Goal: Task Accomplishment & Management: Manage account settings

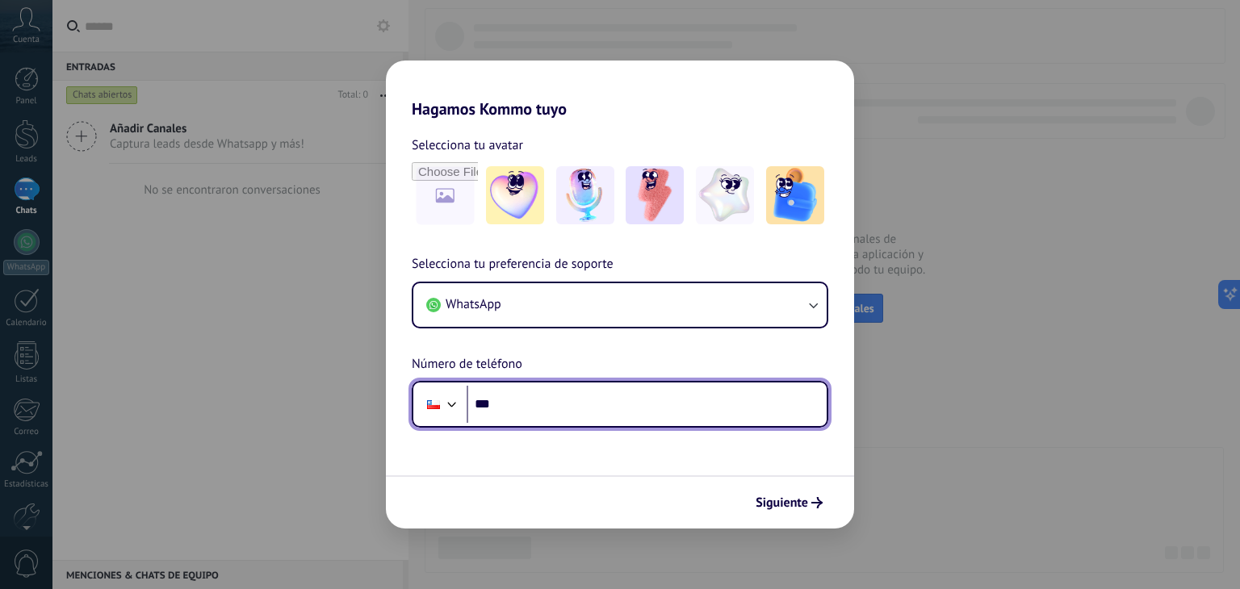
click at [548, 400] on input "***" at bounding box center [647, 404] width 360 height 37
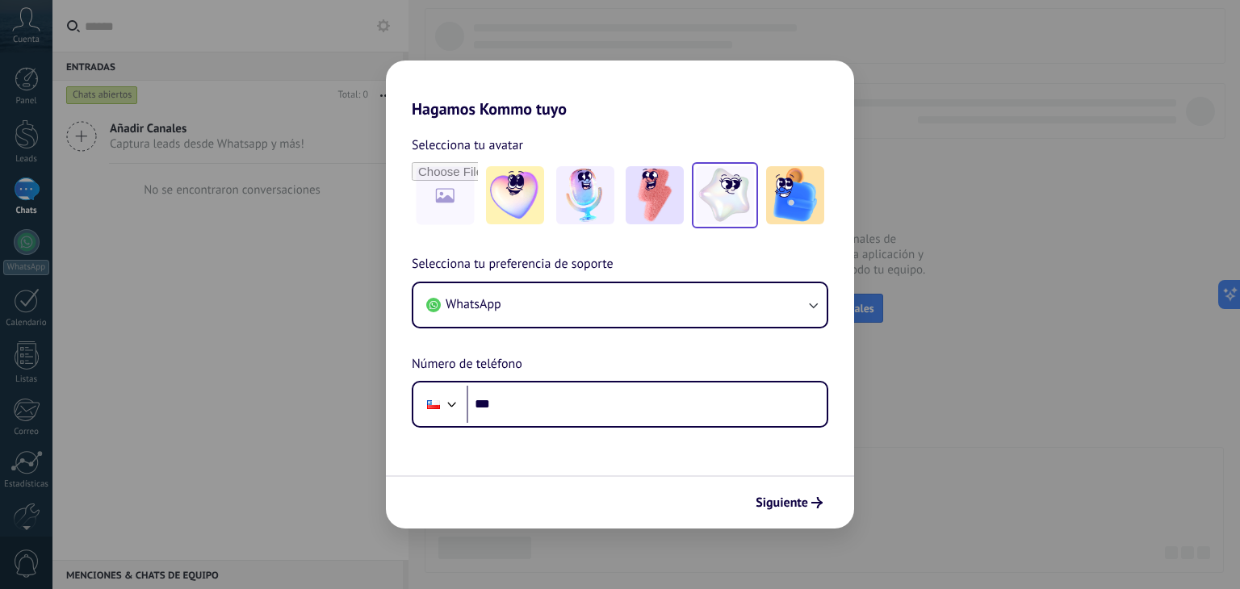
click at [741, 213] on img at bounding box center [725, 195] width 58 height 58
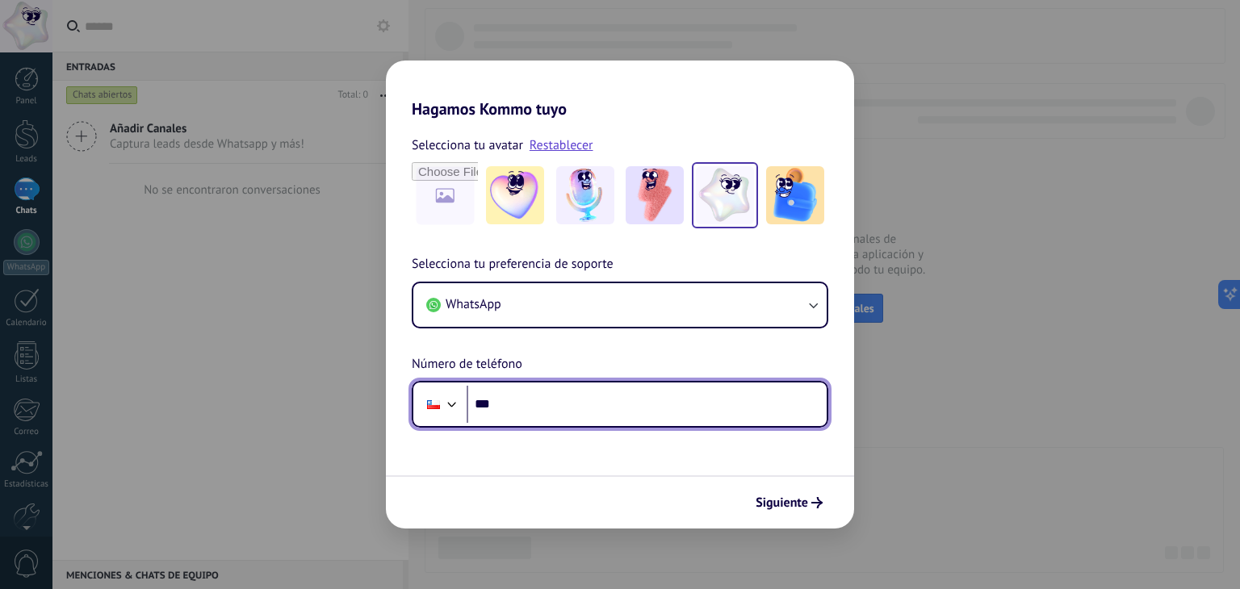
click at [607, 401] on input "***" at bounding box center [647, 404] width 360 height 37
type input "**********"
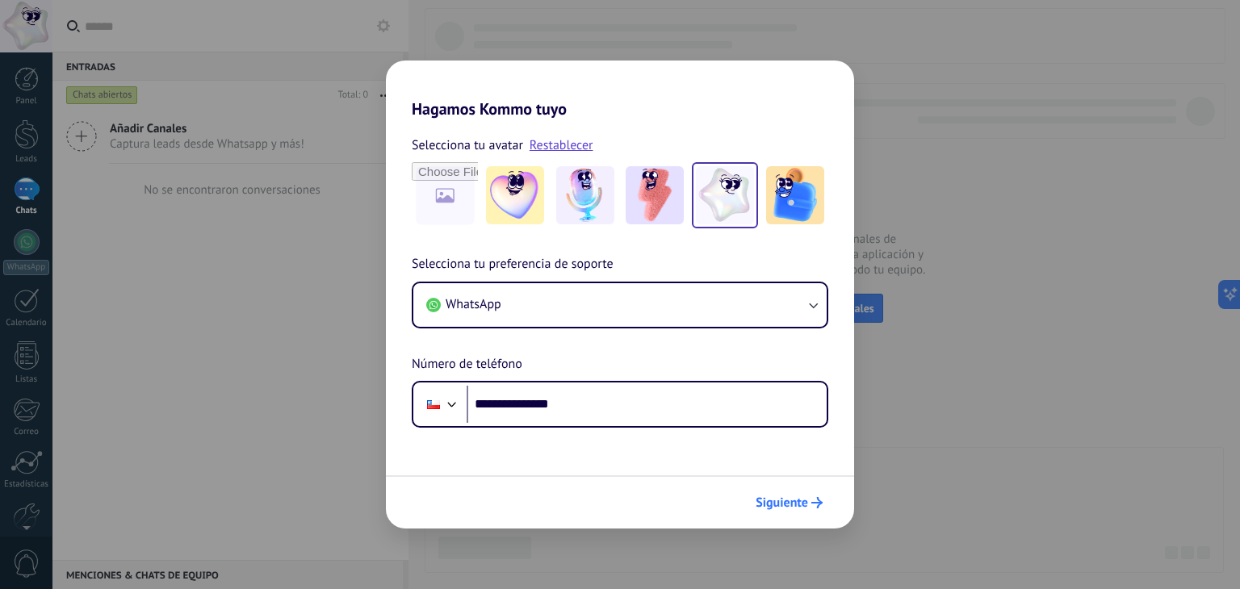
click at [783, 506] on span "Siguiente" at bounding box center [781, 502] width 52 height 11
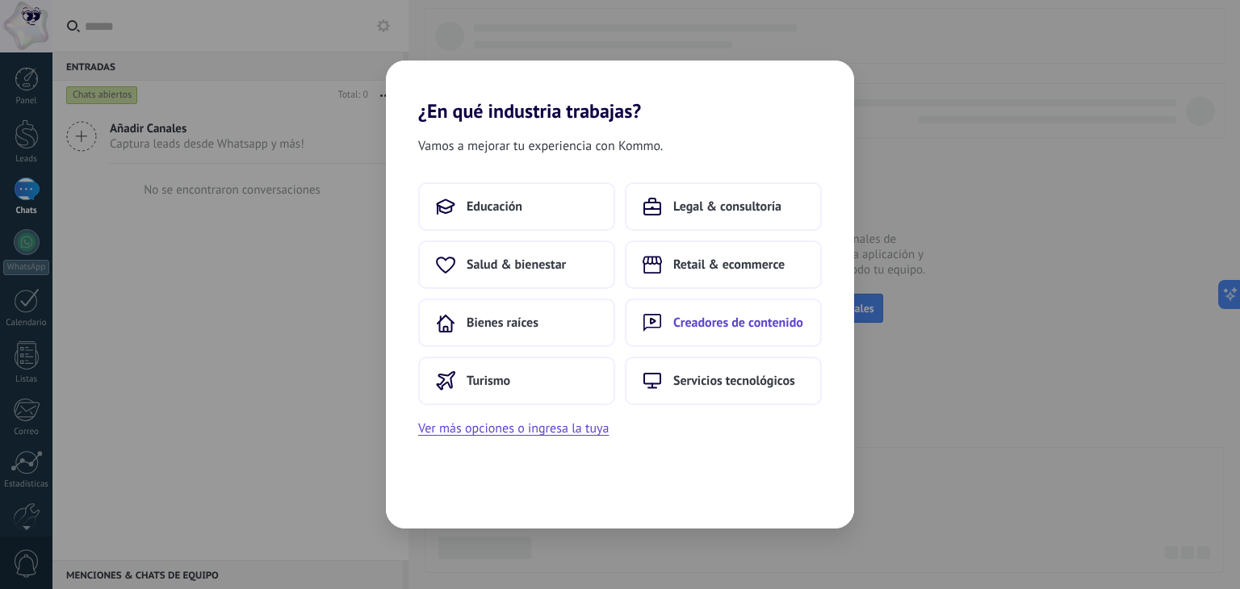
click at [730, 317] on span "Creadores de contenido" at bounding box center [738, 323] width 130 height 16
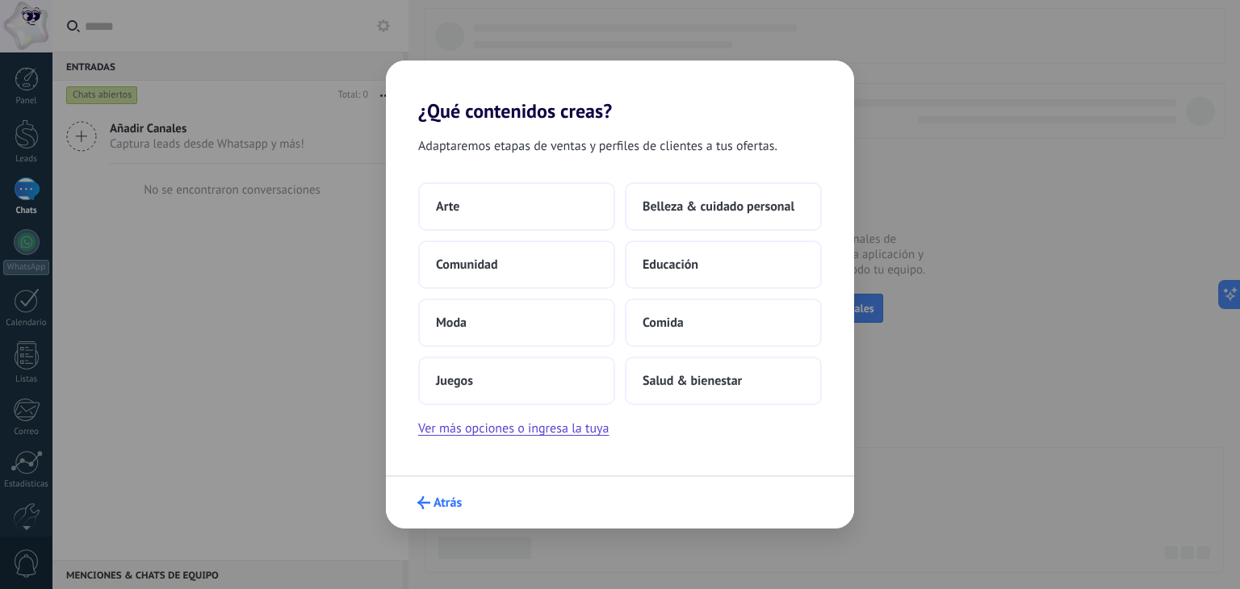
click at [435, 499] on span "Atrás" at bounding box center [447, 502] width 28 height 11
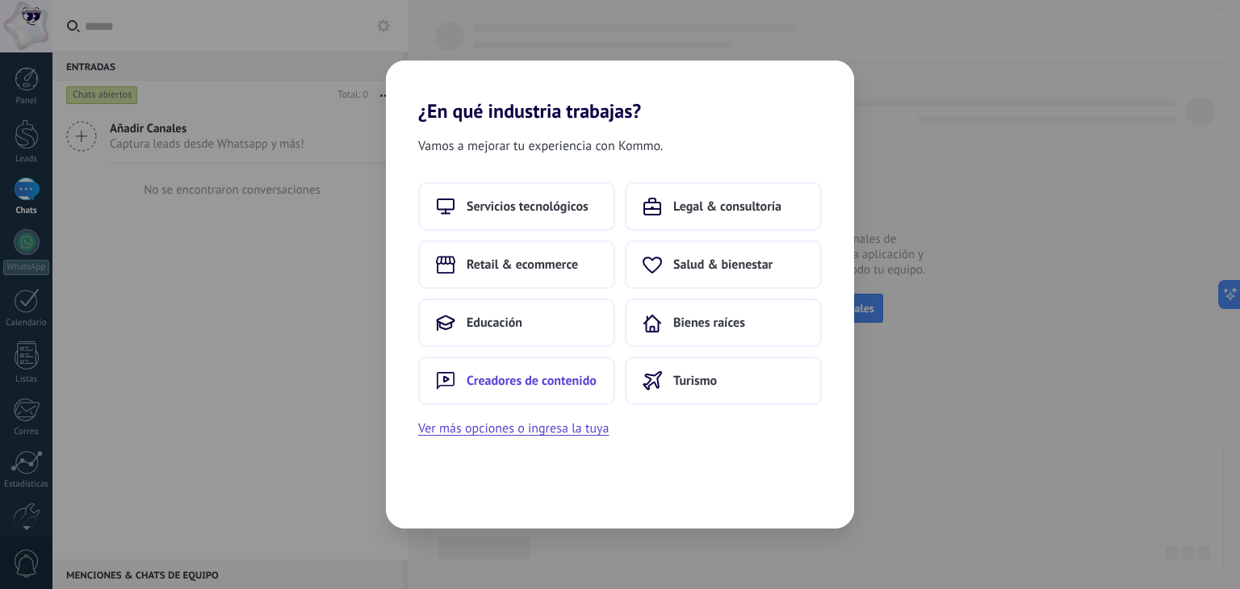
click at [535, 381] on span "Creadores de contenido" at bounding box center [532, 381] width 130 height 16
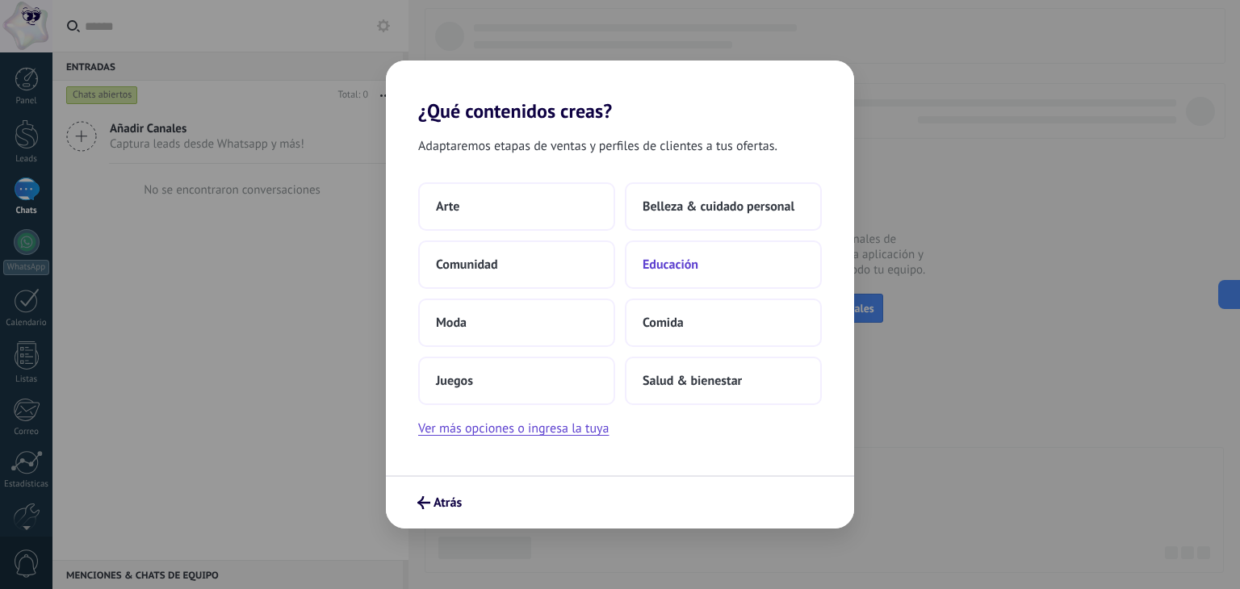
click at [655, 270] on span "Educación" at bounding box center [670, 265] width 56 height 16
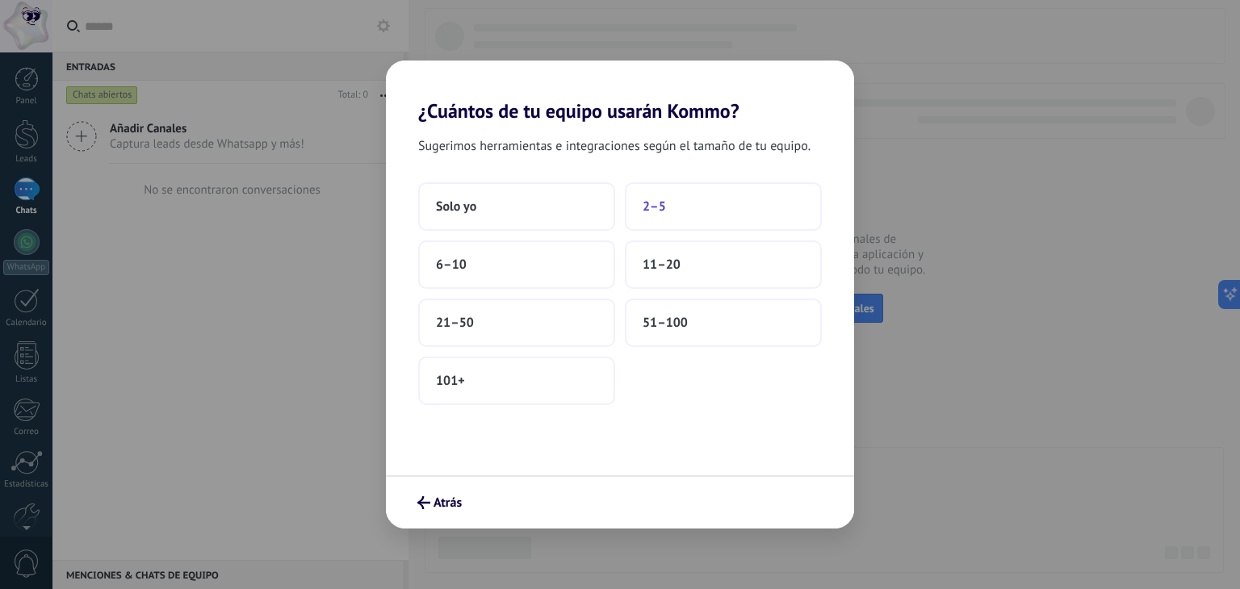
click at [684, 199] on button "2–5" at bounding box center [723, 206] width 197 height 48
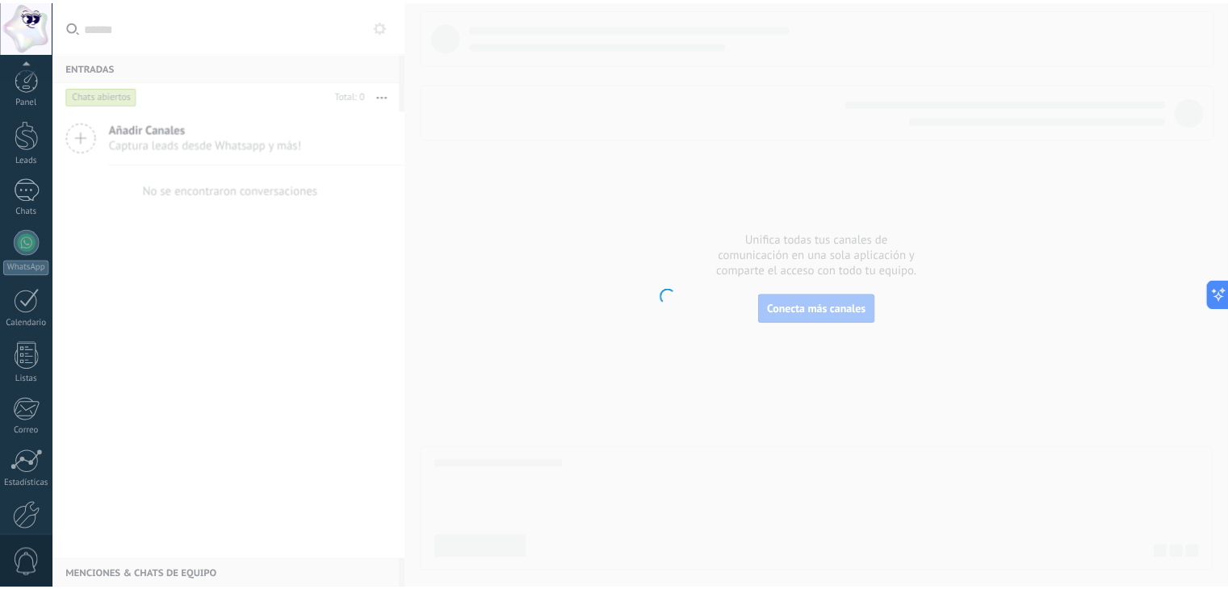
scroll to position [82, 0]
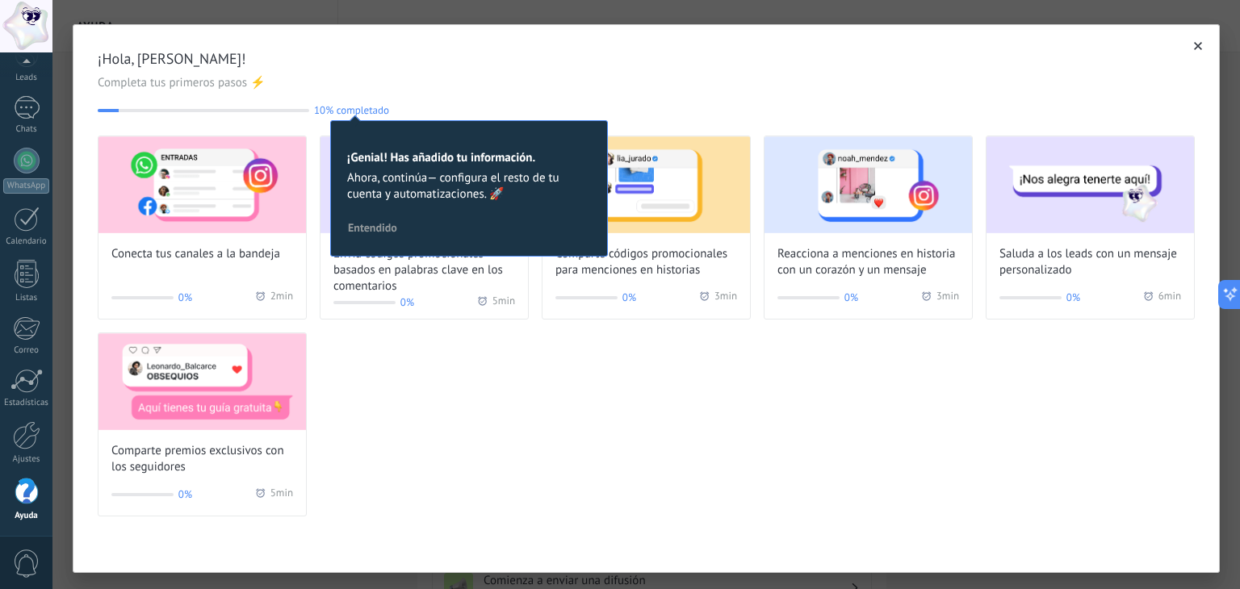
drag, startPoint x: 610, startPoint y: 372, endPoint x: 549, endPoint y: 241, distance: 144.4
click at [549, 241] on div "¡Hola, [PERSON_NAME]! Completa tus primeros pasos ⚡ 10% completado 10 ¡Genial! …" at bounding box center [645, 283] width 1145 height 516
click at [387, 236] on button "Entendido" at bounding box center [373, 228] width 64 height 24
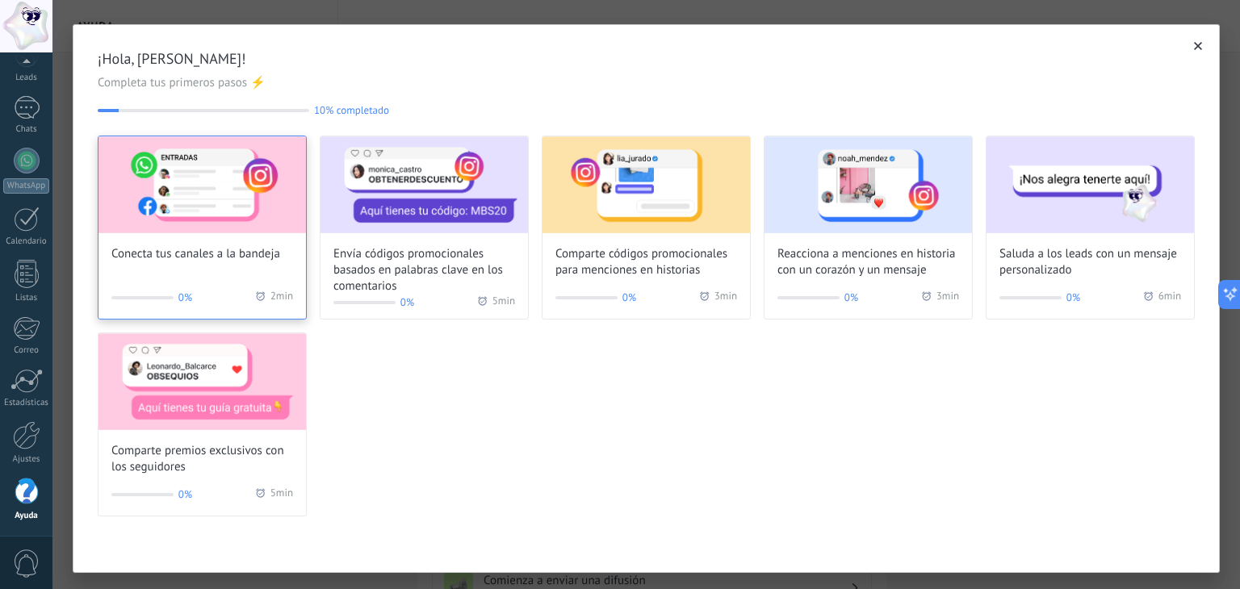
click at [178, 220] on img at bounding box center [201, 184] width 207 height 97
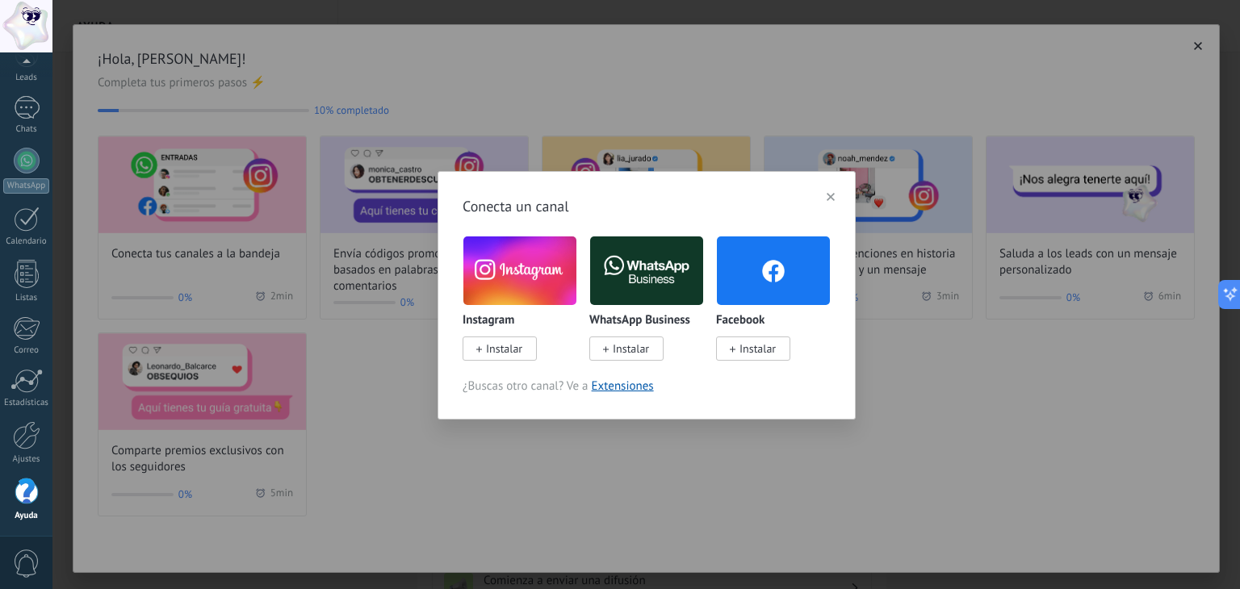
click at [546, 443] on div "Conecta un canal Instagram Instalar WhatsApp Business Instalar Facebook Instala…" at bounding box center [645, 294] width 1187 height 589
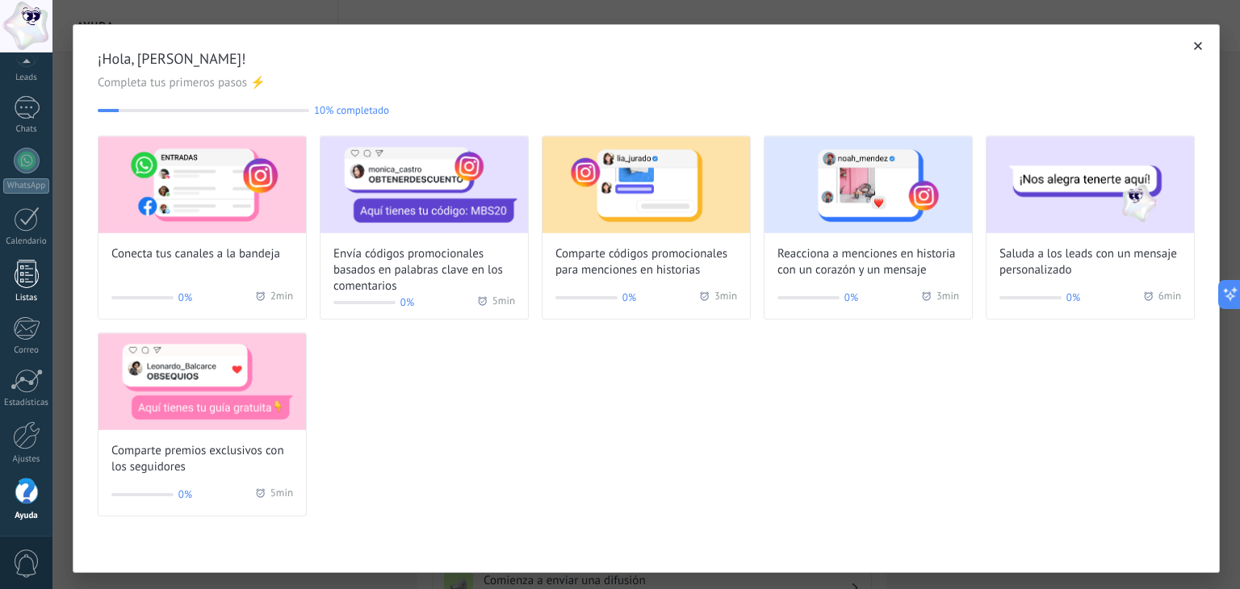
click at [22, 273] on div at bounding box center [27, 274] width 24 height 28
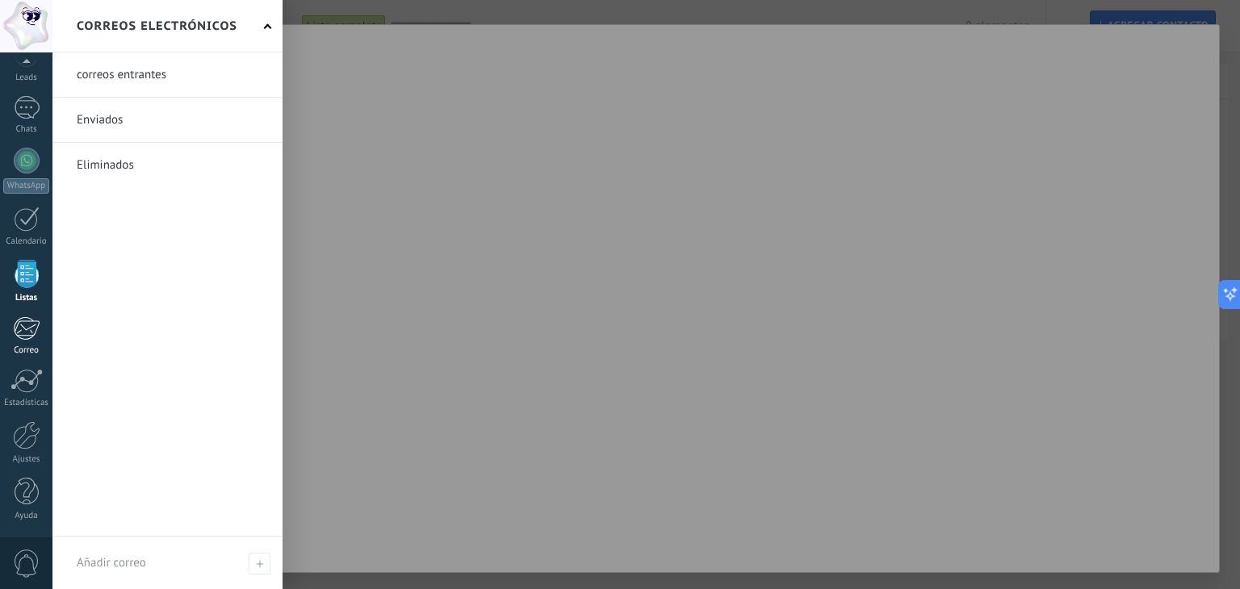
click at [32, 326] on div at bounding box center [26, 328] width 27 height 24
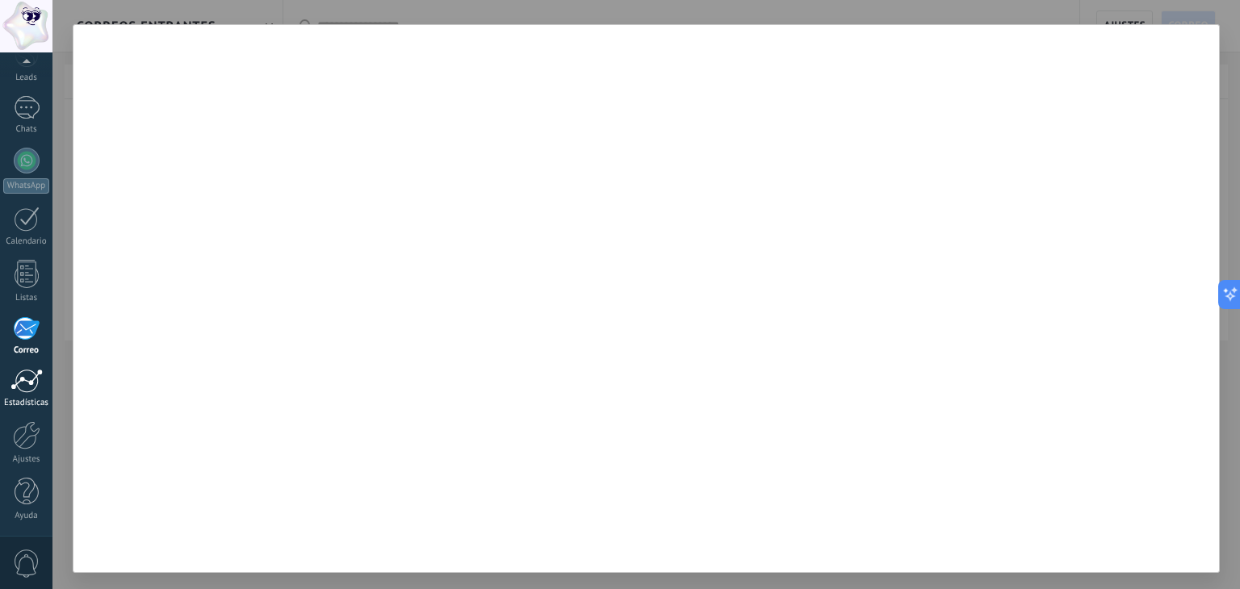
click at [27, 385] on div at bounding box center [26, 381] width 32 height 24
click at [27, 168] on div at bounding box center [27, 161] width 26 height 26
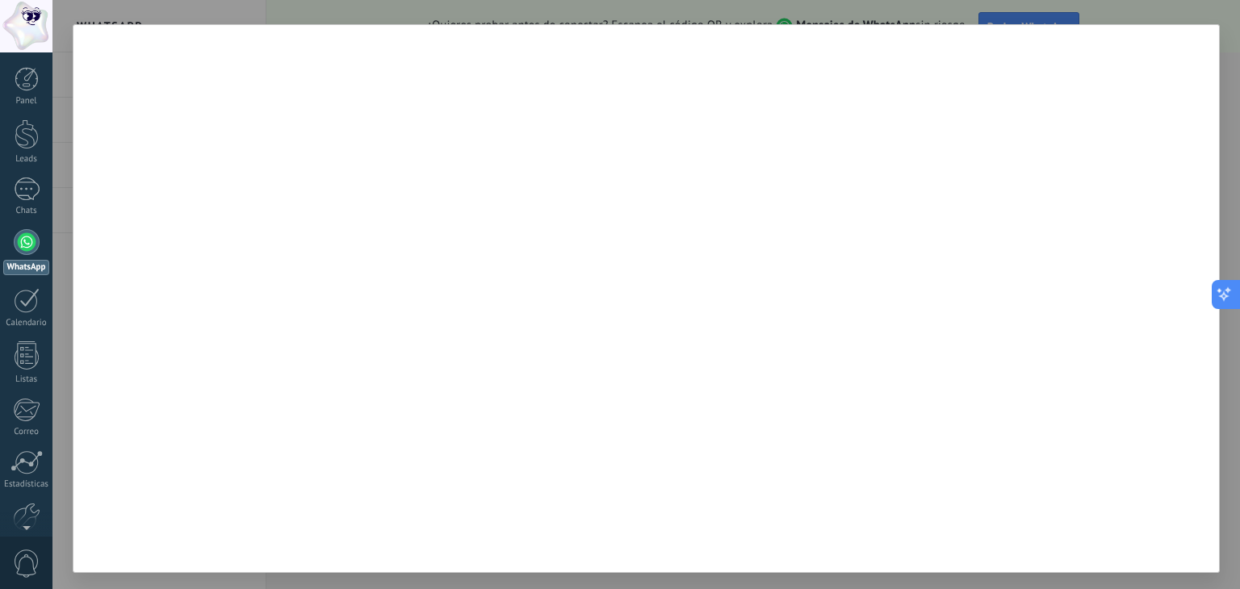
click at [1228, 287] on icon at bounding box center [1224, 295] width 17 height 17
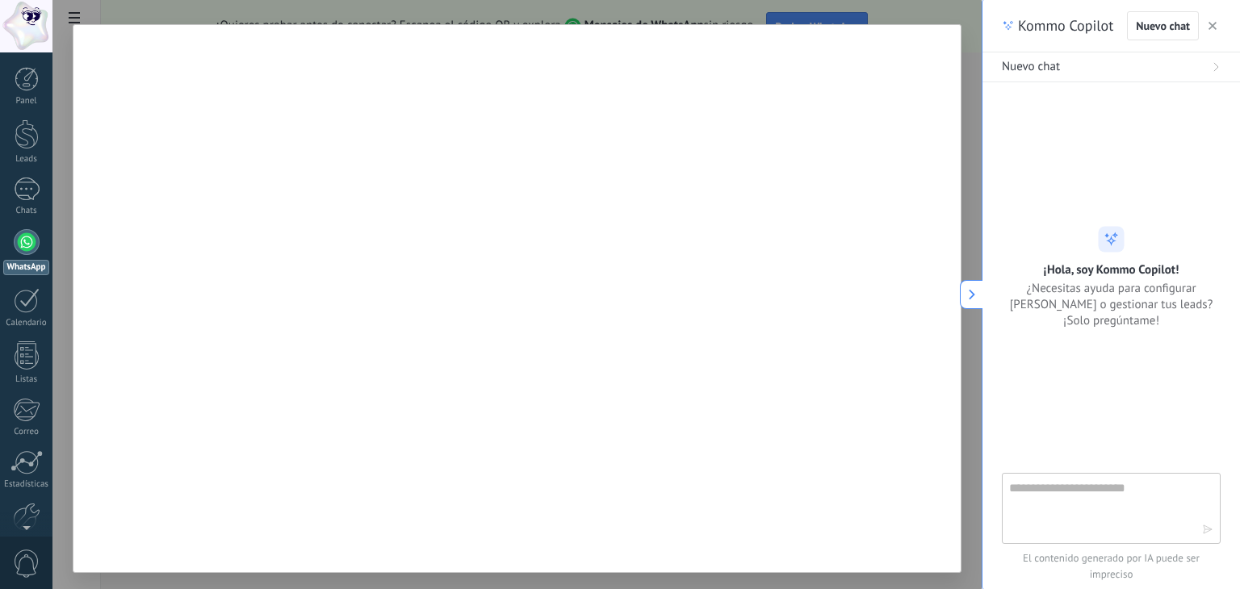
click at [981, 11] on div at bounding box center [516, 294] width 929 height 589
click at [34, 195] on div at bounding box center [27, 189] width 26 height 23
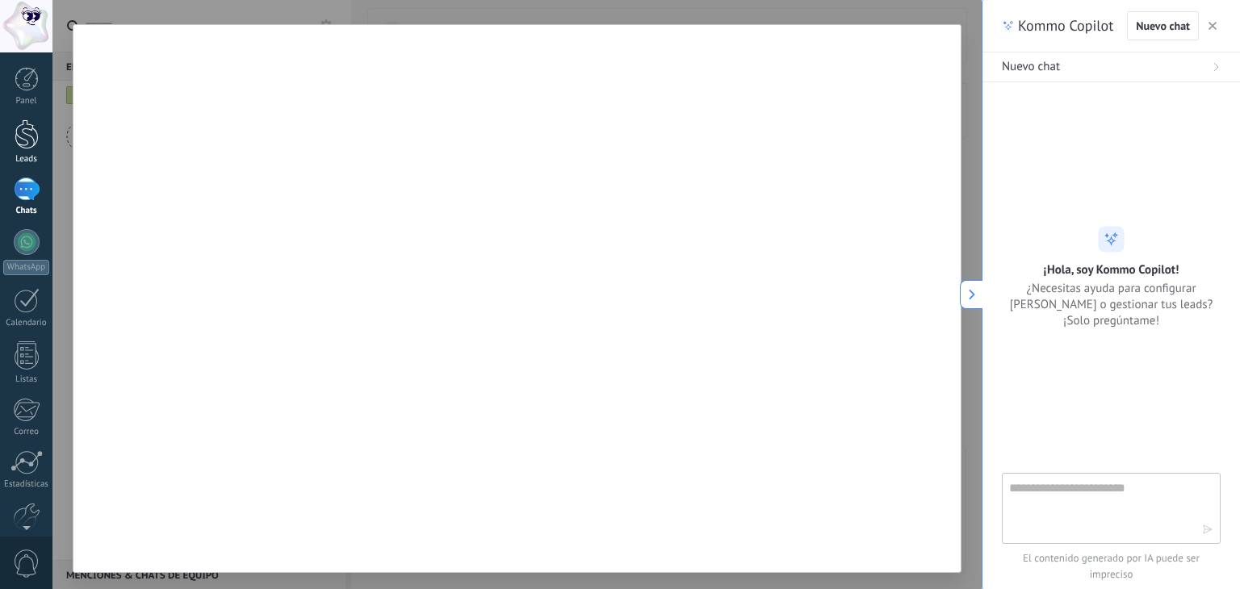
click at [39, 141] on link "Leads" at bounding box center [26, 141] width 52 height 45
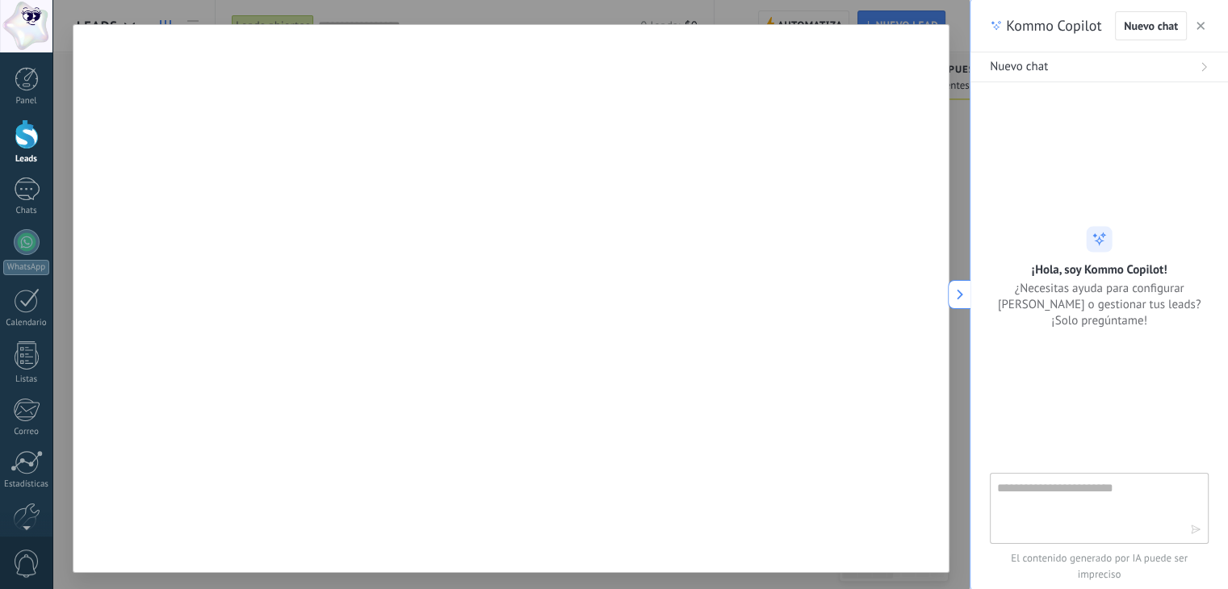
click at [1195, 23] on button "button" at bounding box center [1200, 25] width 16 height 19
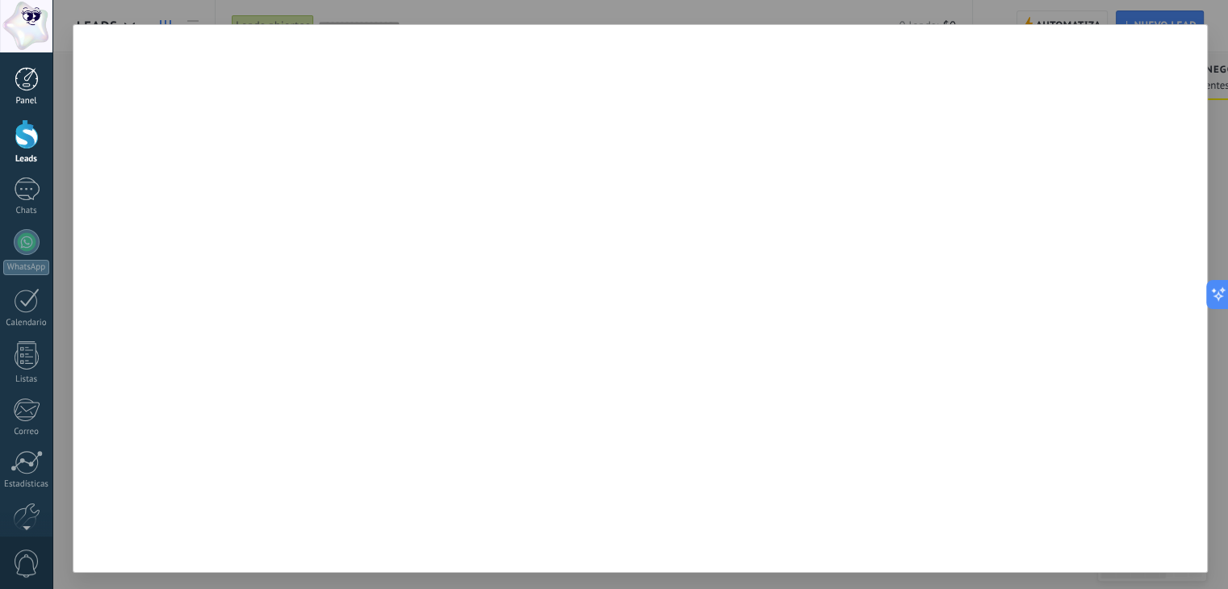
click at [26, 94] on link "Panel" at bounding box center [26, 87] width 52 height 40
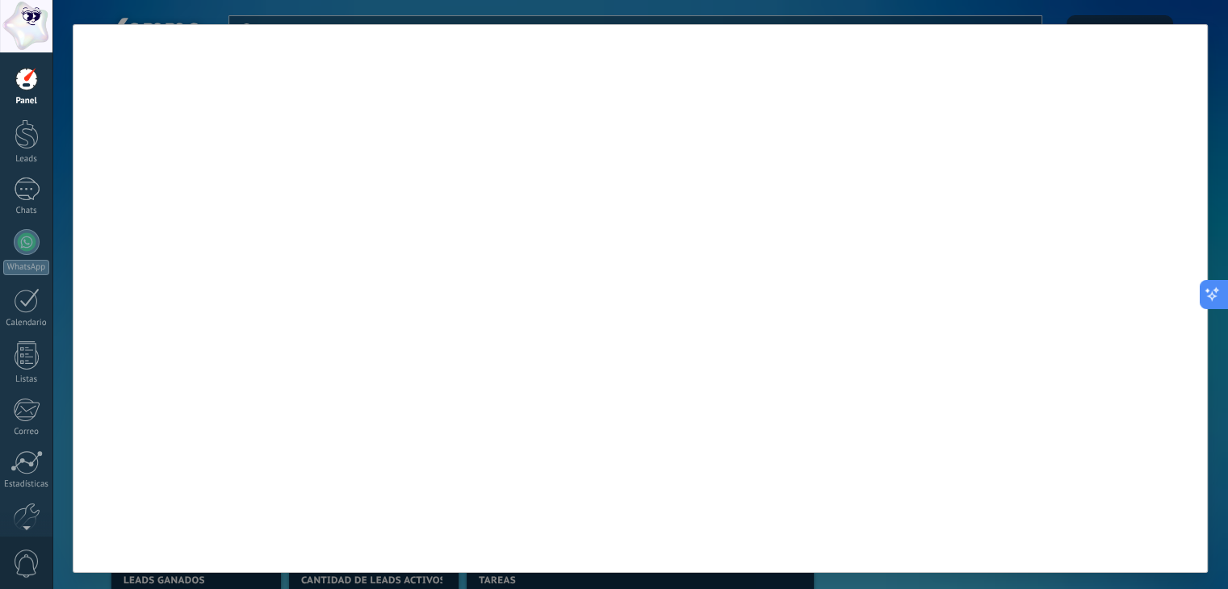
click at [1220, 291] on button at bounding box center [1213, 294] width 29 height 29
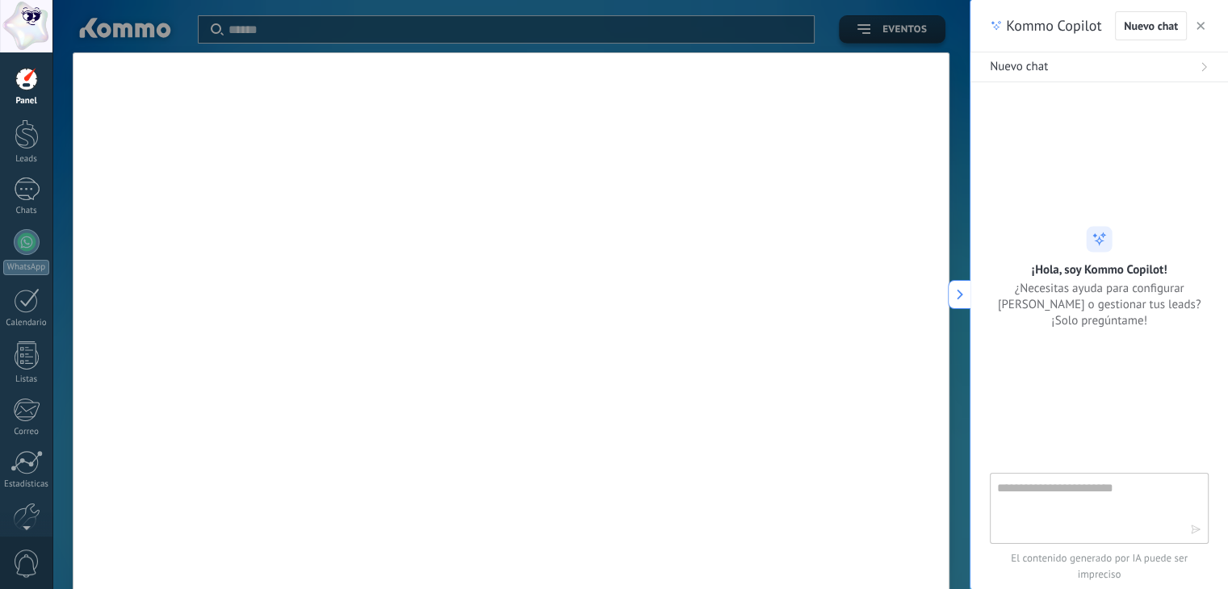
click at [1198, 27] on icon "button" at bounding box center [1200, 26] width 8 height 8
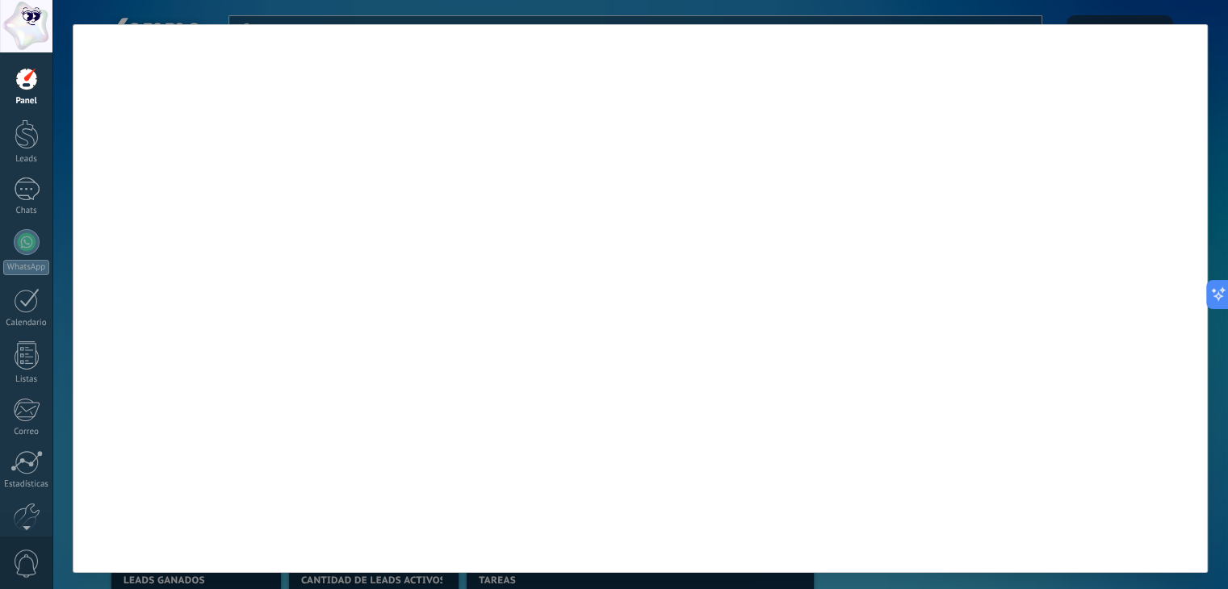
click at [1150, 17] on div at bounding box center [639, 294] width 1175 height 589
click at [593, 572] on div at bounding box center [639, 294] width 1175 height 589
click at [21, 23] on div at bounding box center [26, 26] width 52 height 52
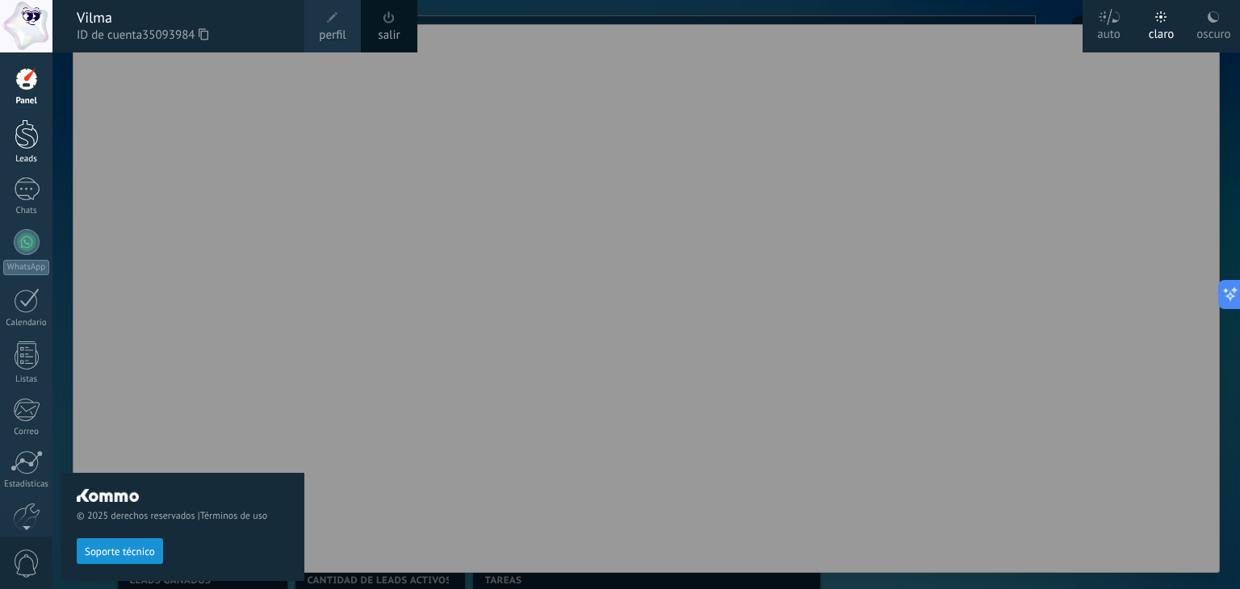
click at [29, 120] on div at bounding box center [27, 134] width 24 height 30
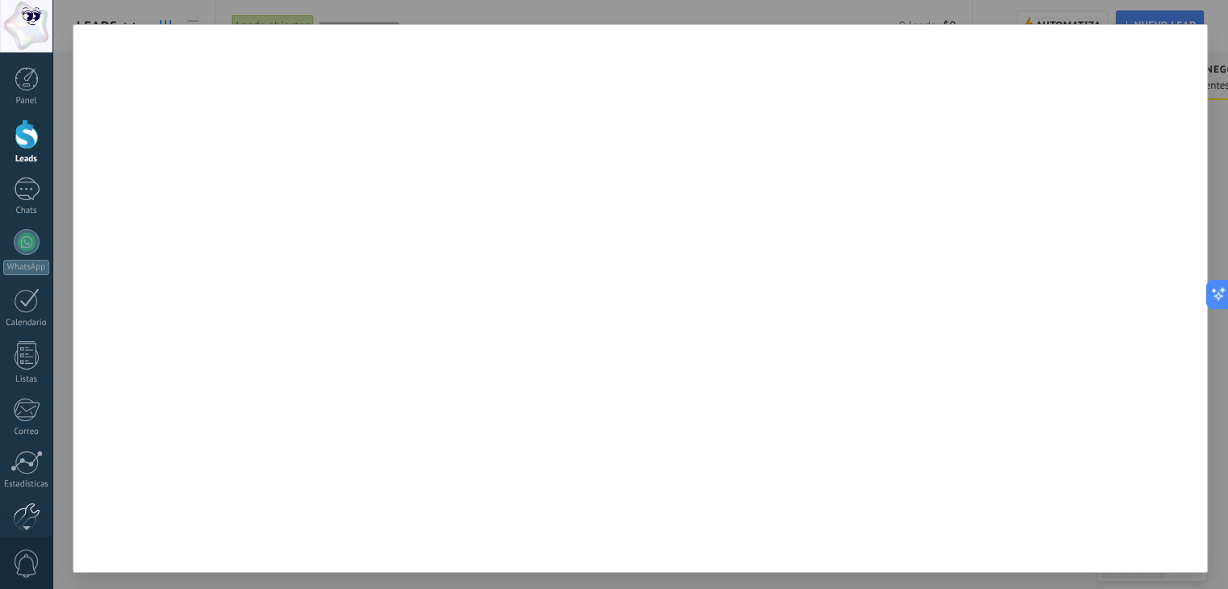
click at [27, 504] on div at bounding box center [26, 517] width 27 height 28
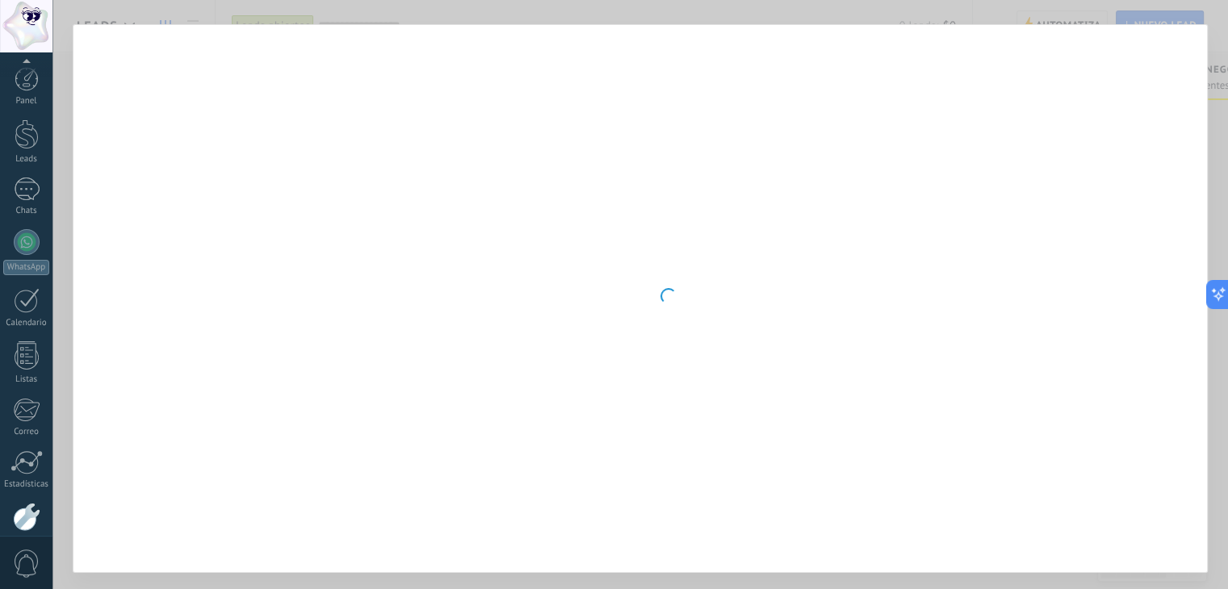
scroll to position [82, 0]
click at [337, 15] on body ".abccls-1,.abccls-2{fill-rule:evenodd}.abccls-2{fill:#fff} .abfcls-1{fill:none}…" at bounding box center [614, 294] width 1228 height 589
click at [337, 15] on div at bounding box center [639, 294] width 1175 height 589
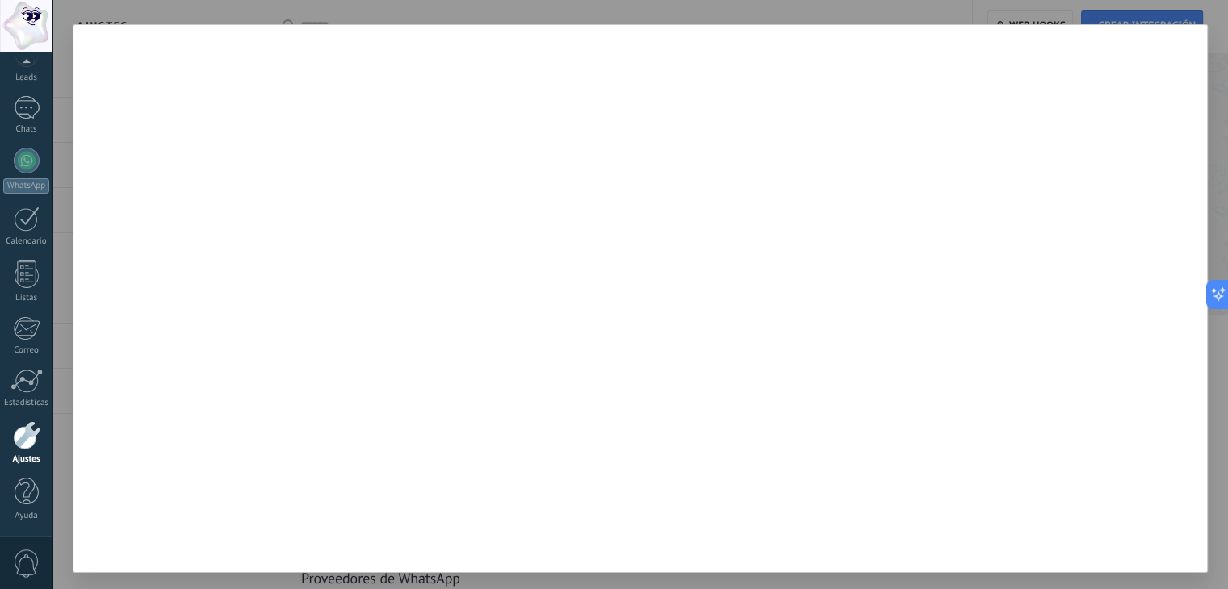
click at [334, 15] on div at bounding box center [639, 294] width 1175 height 589
click at [24, 26] on div at bounding box center [26, 26] width 52 height 52
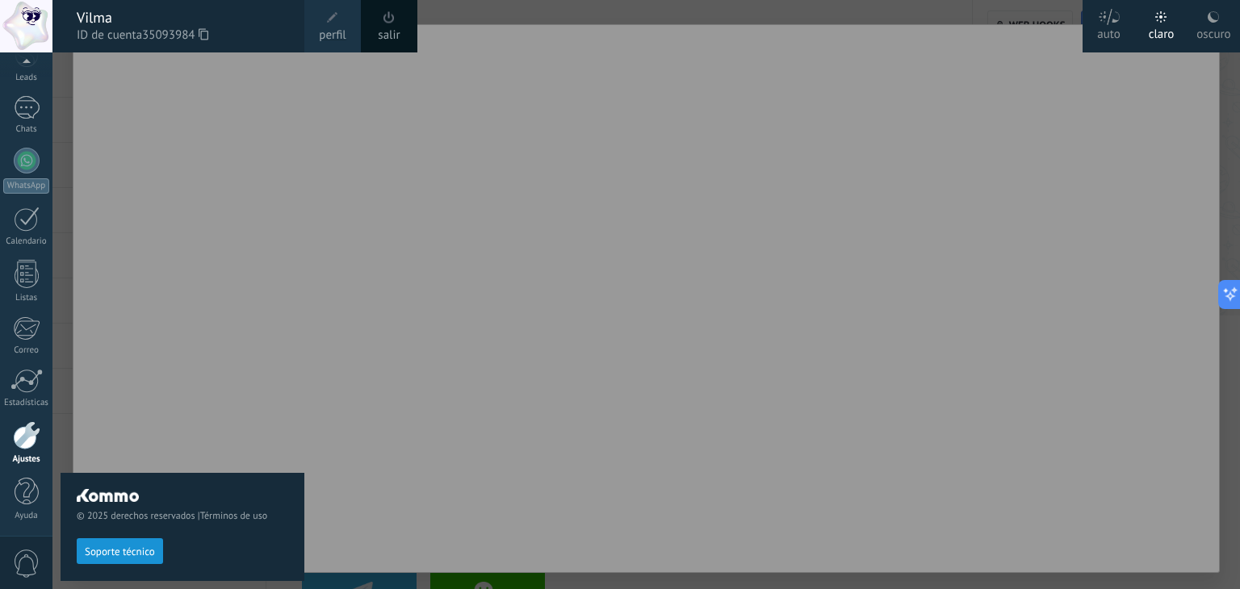
click at [394, 23] on span at bounding box center [389, 18] width 18 height 18
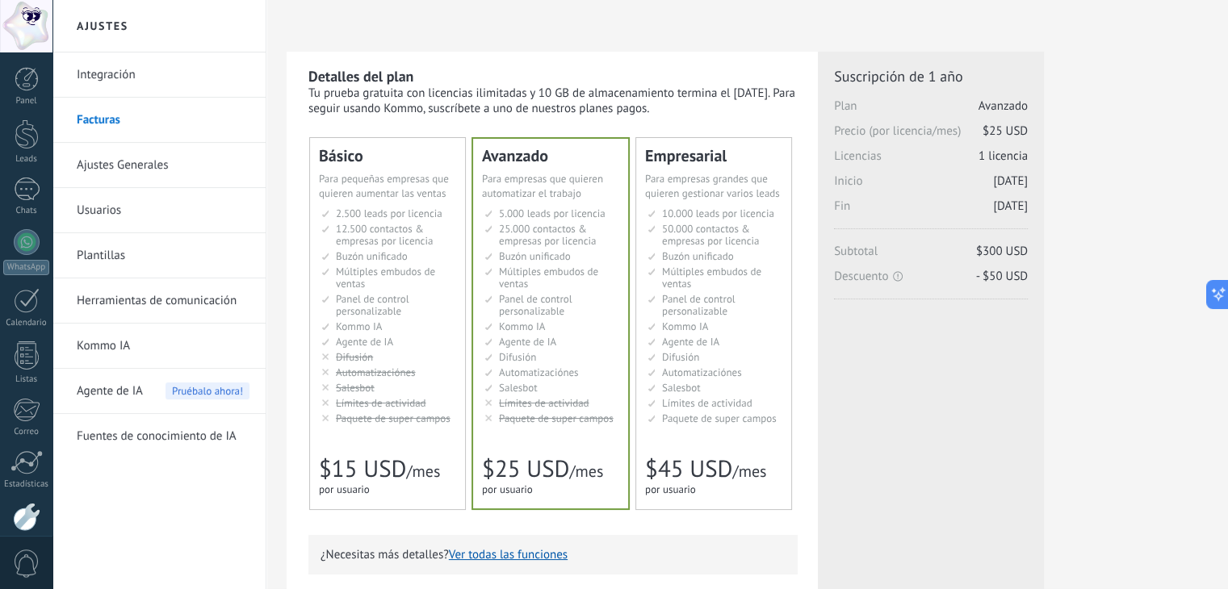
scroll to position [82, 0]
click at [116, 75] on link "Integración" at bounding box center [163, 74] width 173 height 45
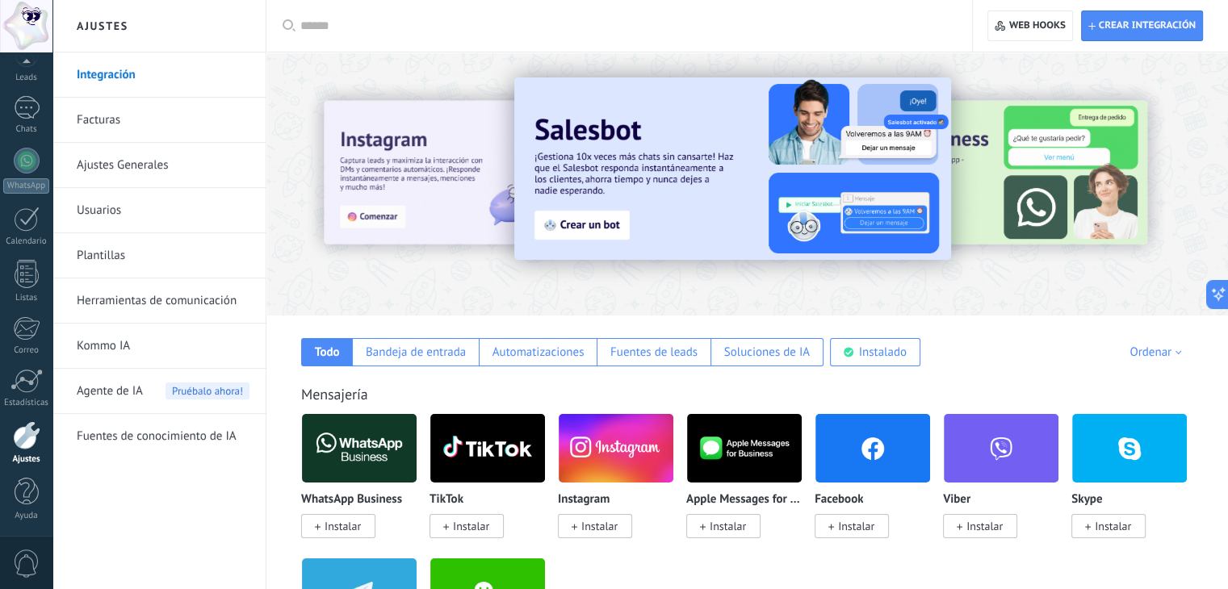
click at [404, 28] on input "text" at bounding box center [624, 26] width 649 height 17
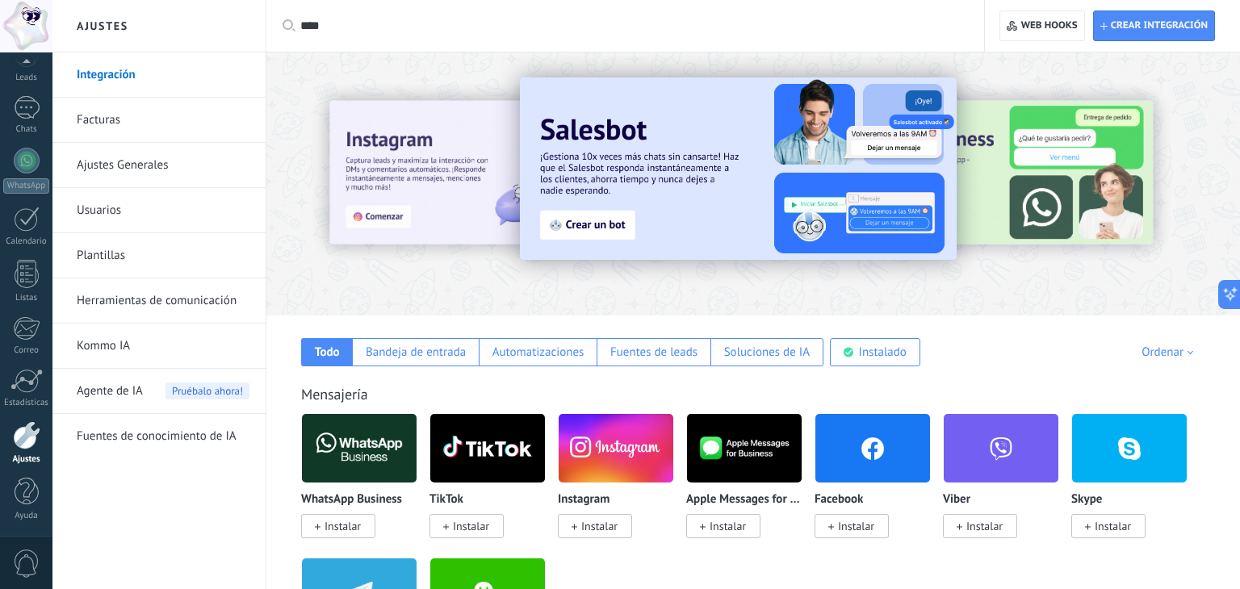
type input "****"
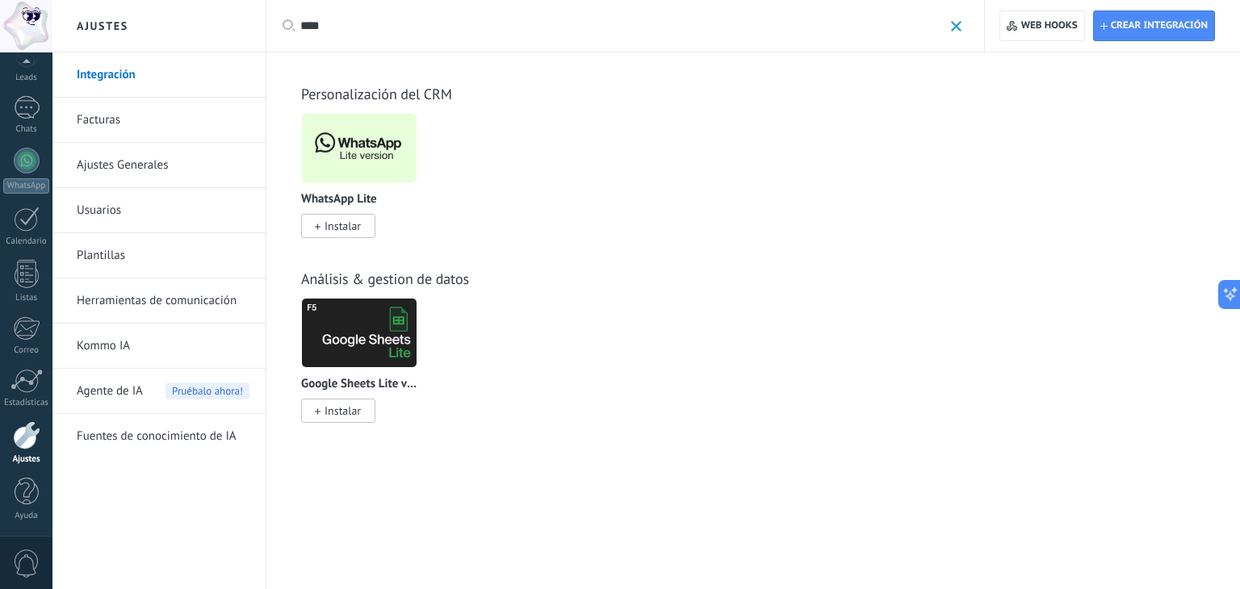
click at [345, 145] on img at bounding box center [359, 148] width 115 height 78
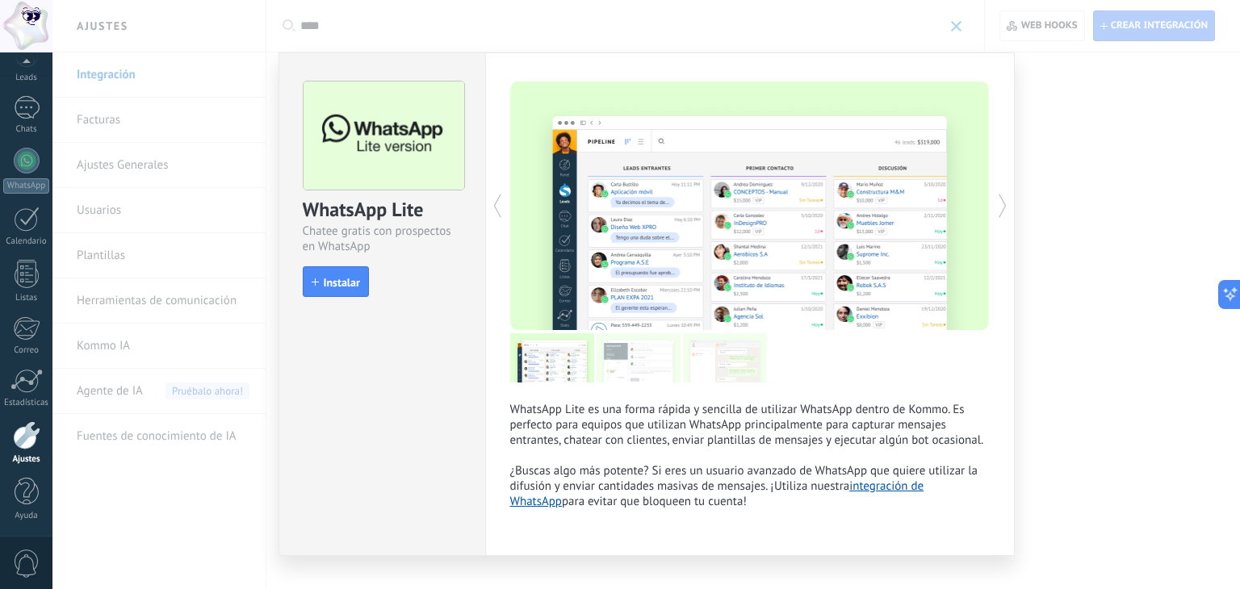
click at [914, 492] on link "integración de WhatsApp" at bounding box center [717, 494] width 414 height 31
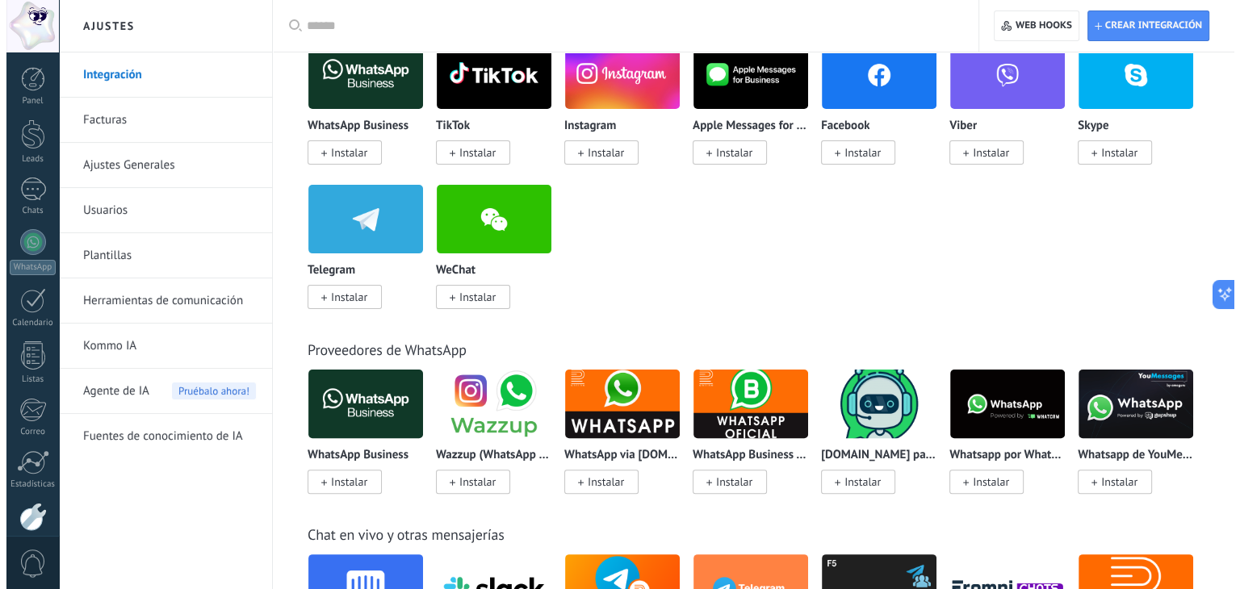
scroll to position [381, 0]
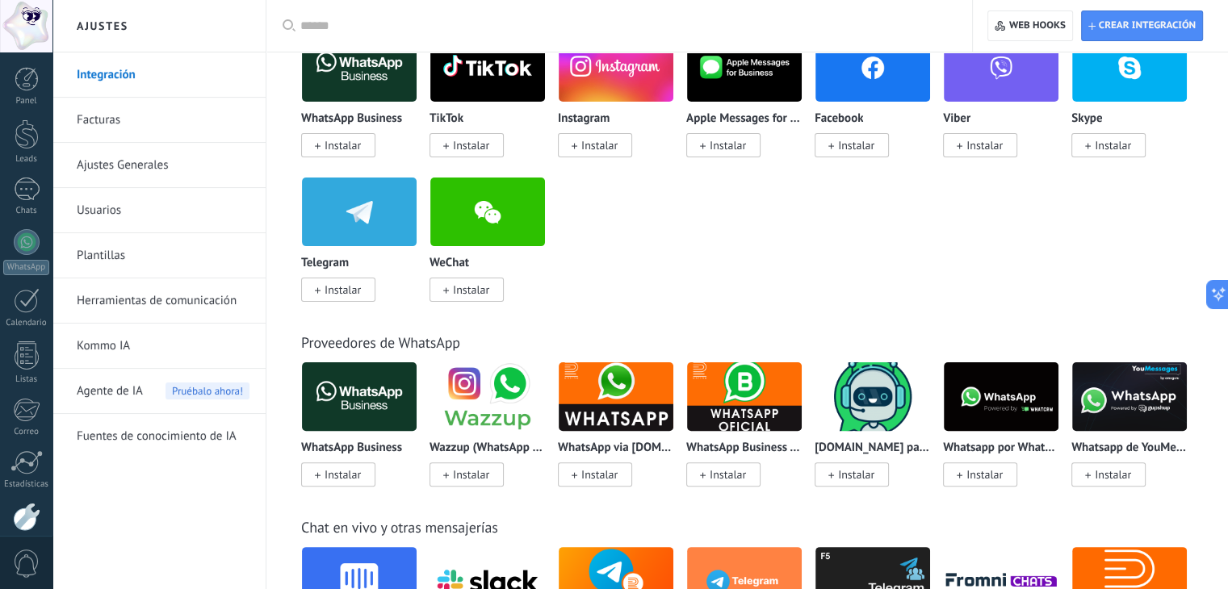
click at [370, 372] on img at bounding box center [359, 397] width 115 height 78
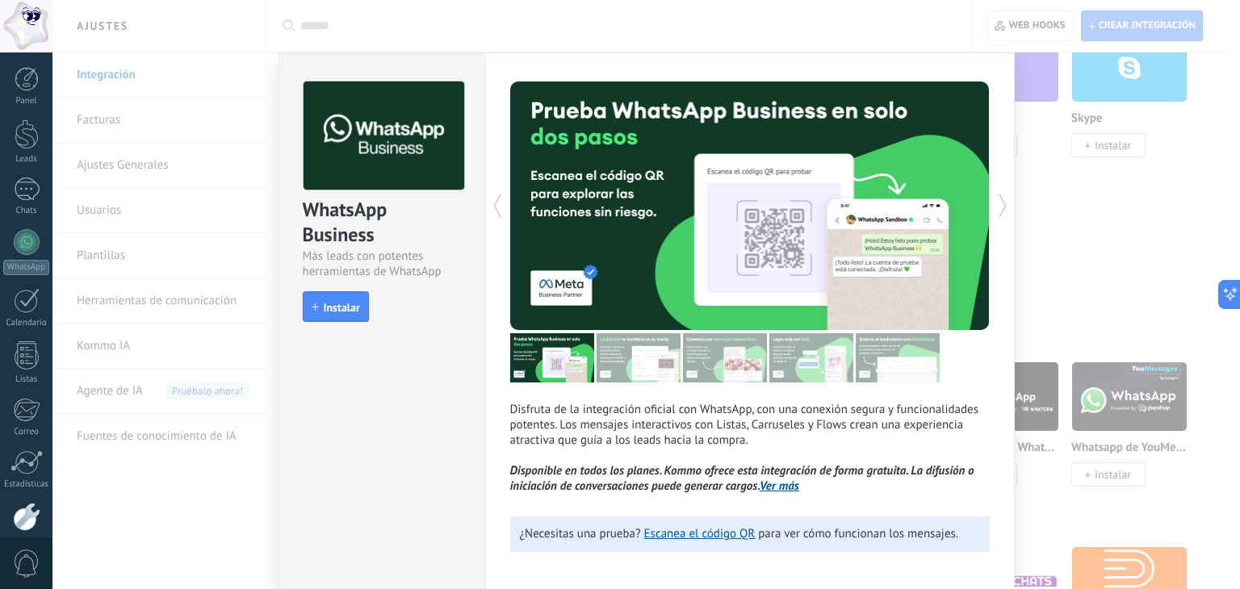
click at [1001, 200] on icon at bounding box center [1002, 206] width 16 height 32
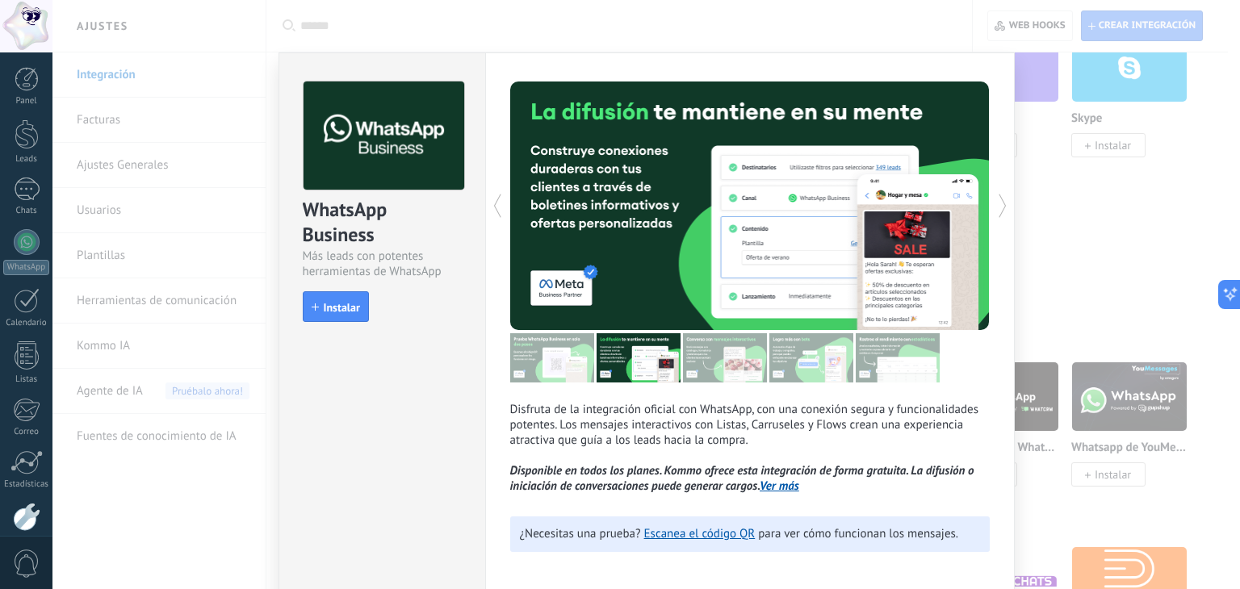
click at [1001, 200] on icon at bounding box center [1002, 206] width 16 height 32
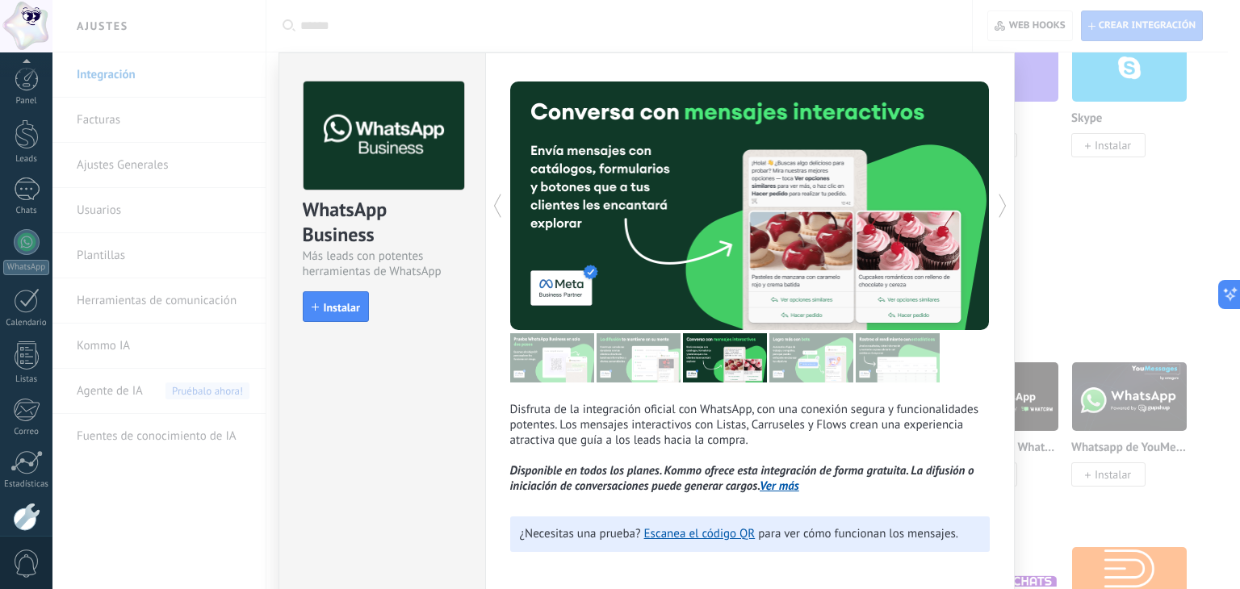
scroll to position [82, 0]
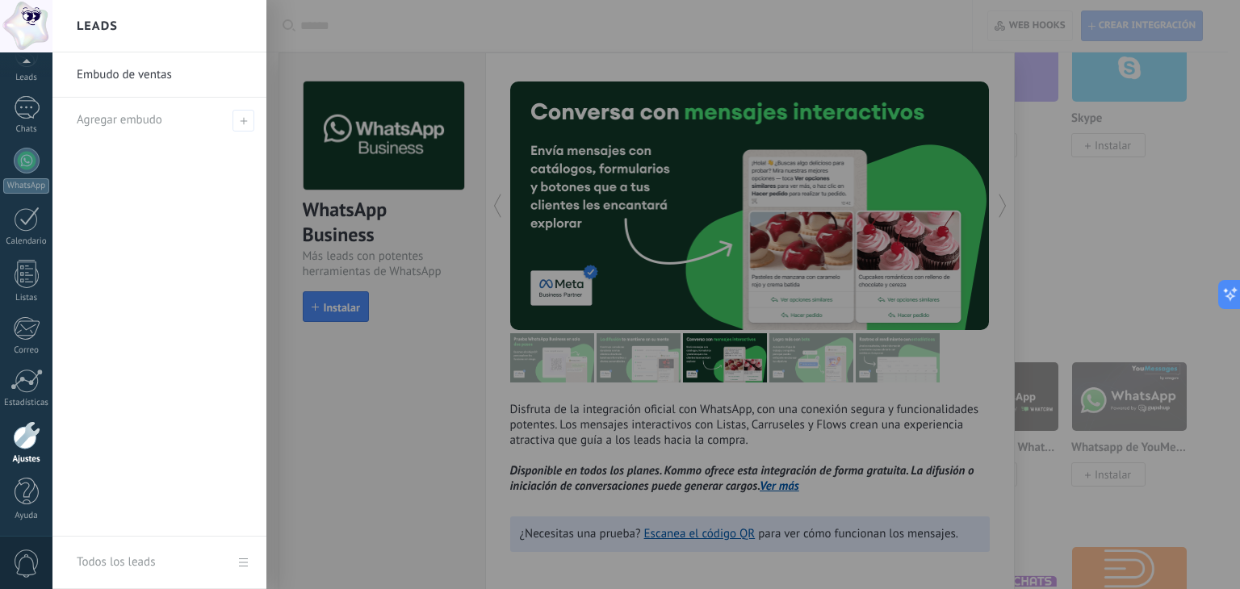
click at [780, 485] on div at bounding box center [672, 294] width 1240 height 589
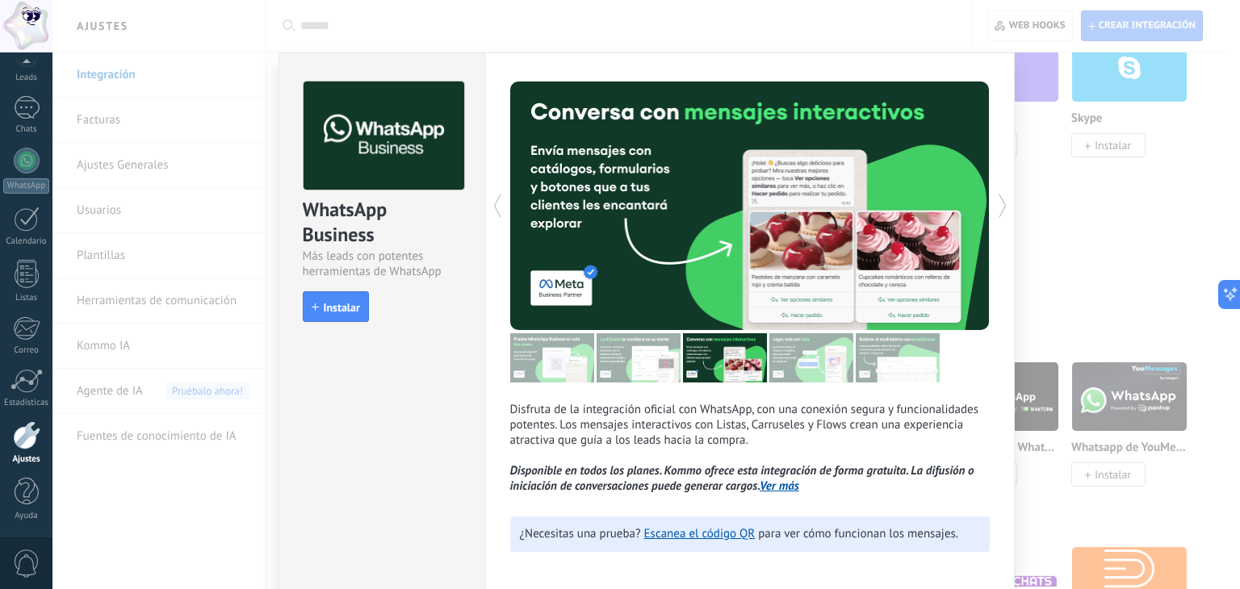
click at [789, 488] on link "Ver más" at bounding box center [780, 486] width 40 height 15
